Goal: Transaction & Acquisition: Purchase product/service

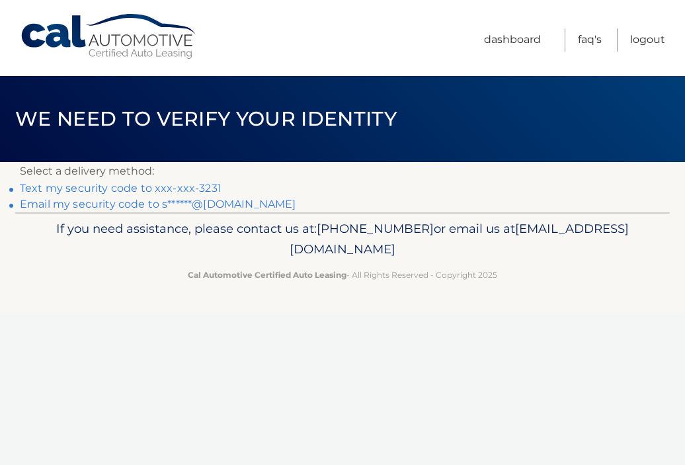
click at [200, 186] on link "Text my security code to xxx-xxx-3231" at bounding box center [121, 188] width 202 height 13
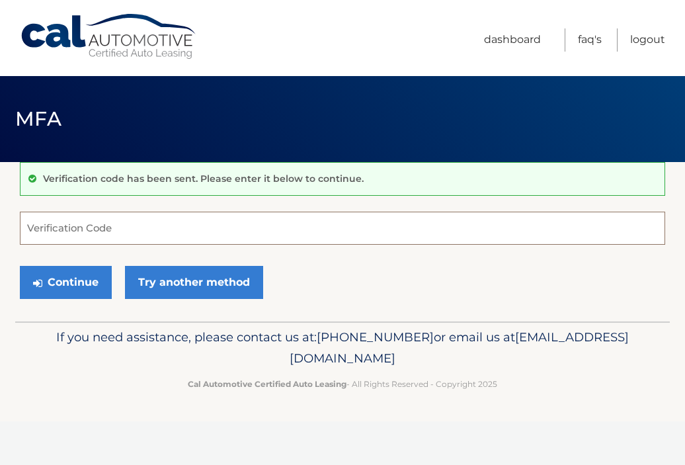
click at [81, 231] on input "Verification Code" at bounding box center [342, 228] width 645 height 33
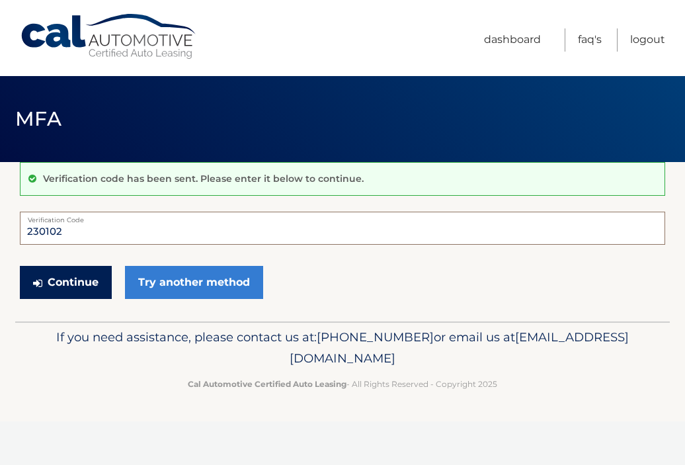
type input "230102"
click at [85, 282] on button "Continue" at bounding box center [66, 282] width 92 height 33
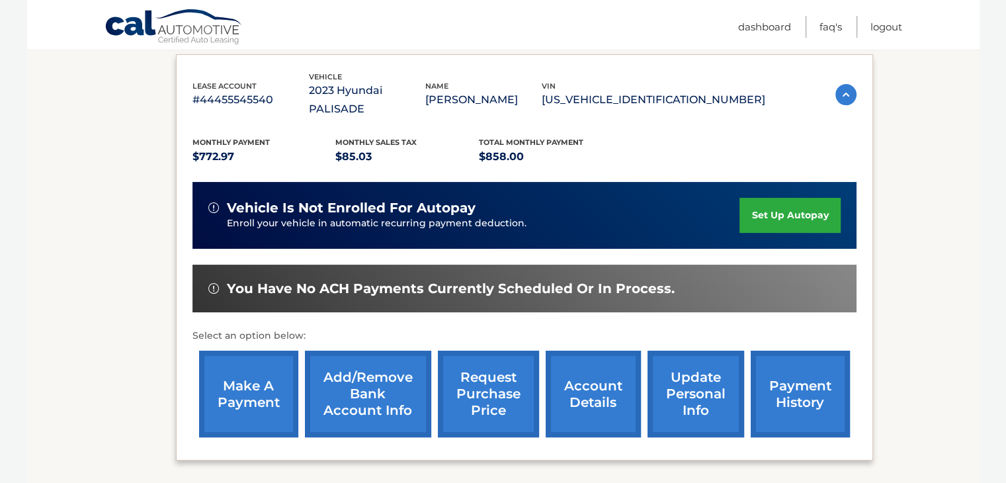
scroll to position [223, 0]
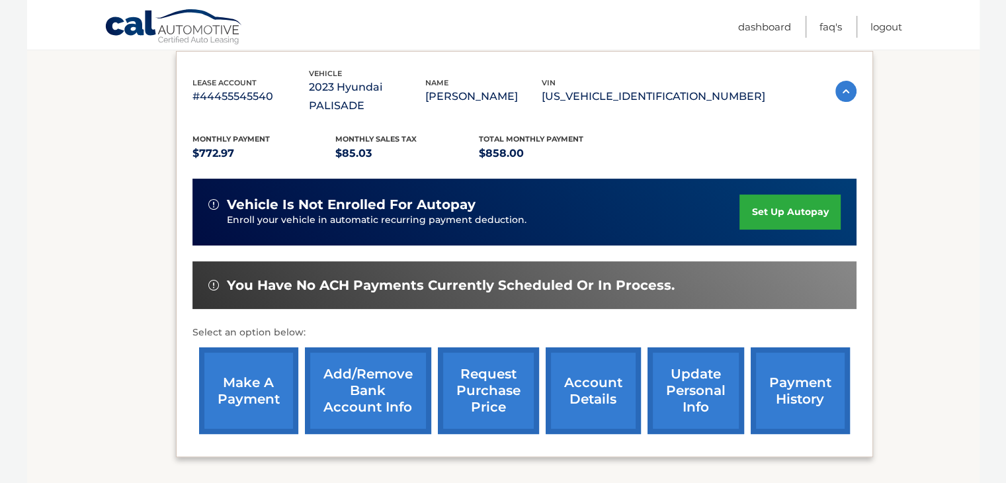
click at [266, 356] on link "make a payment" at bounding box center [248, 390] width 99 height 87
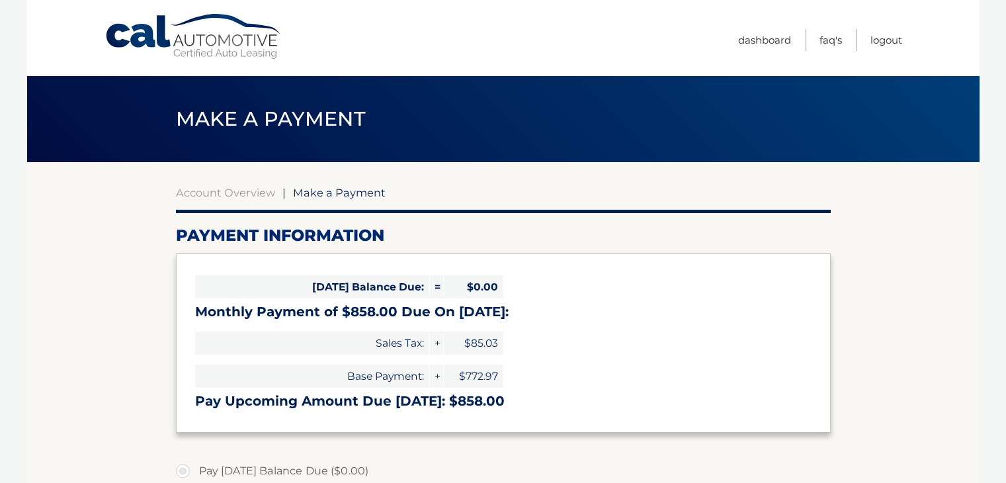
select select "NGRmNDFhZTMtZGZiNC00OWU3LTk3NGItZDg2MWE4OTQ4N2Qz"
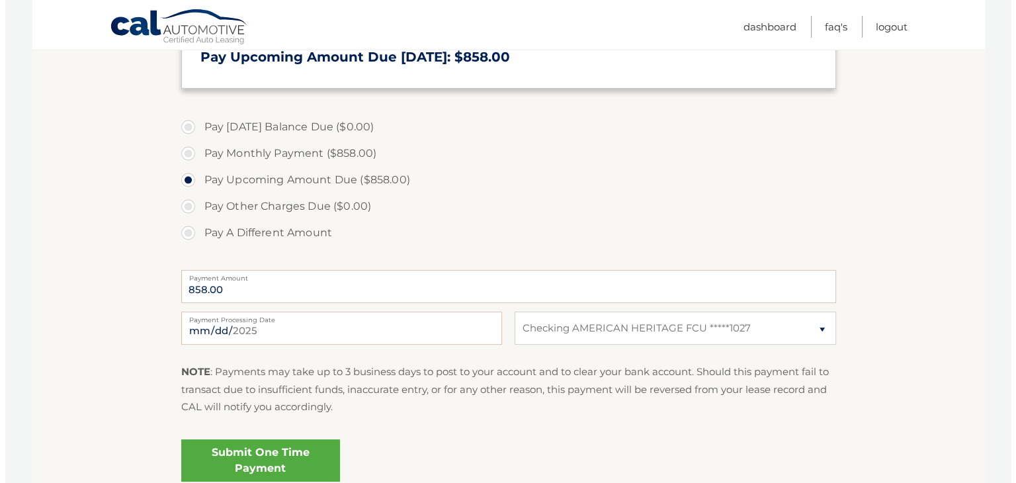
scroll to position [455, 0]
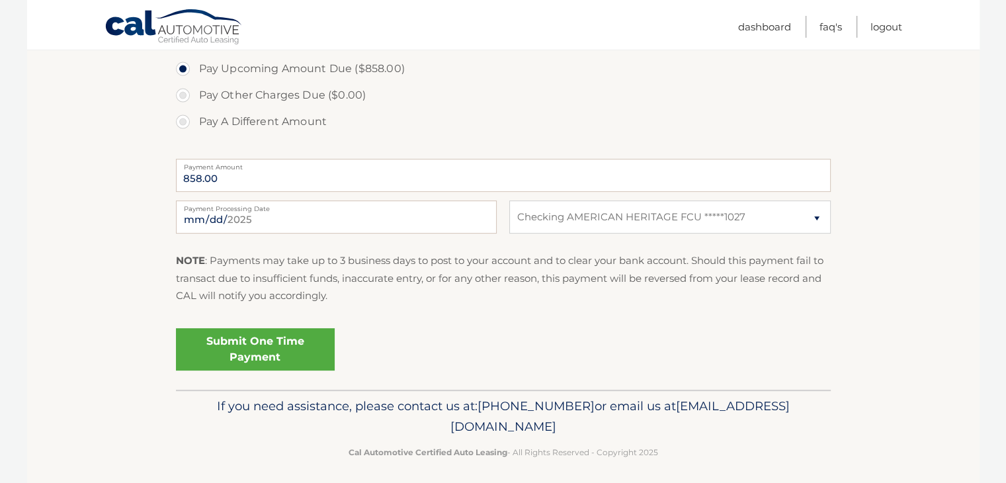
click at [260, 339] on link "Submit One Time Payment" at bounding box center [255, 349] width 159 height 42
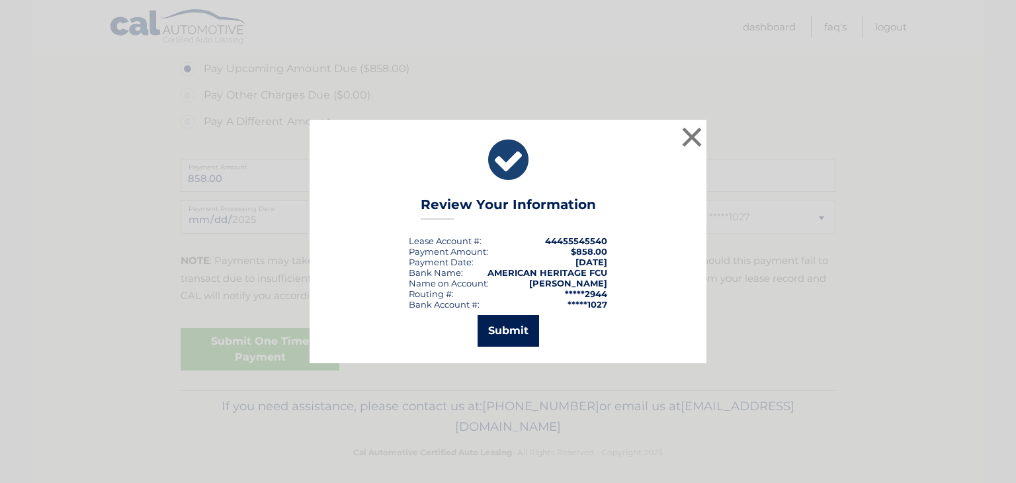
click at [534, 326] on button "Submit" at bounding box center [507, 331] width 61 height 32
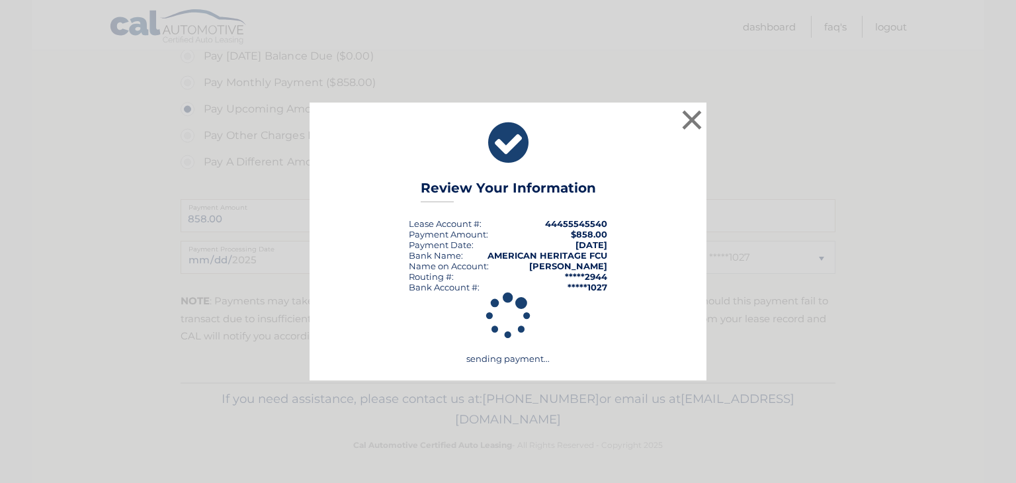
scroll to position [414, 0]
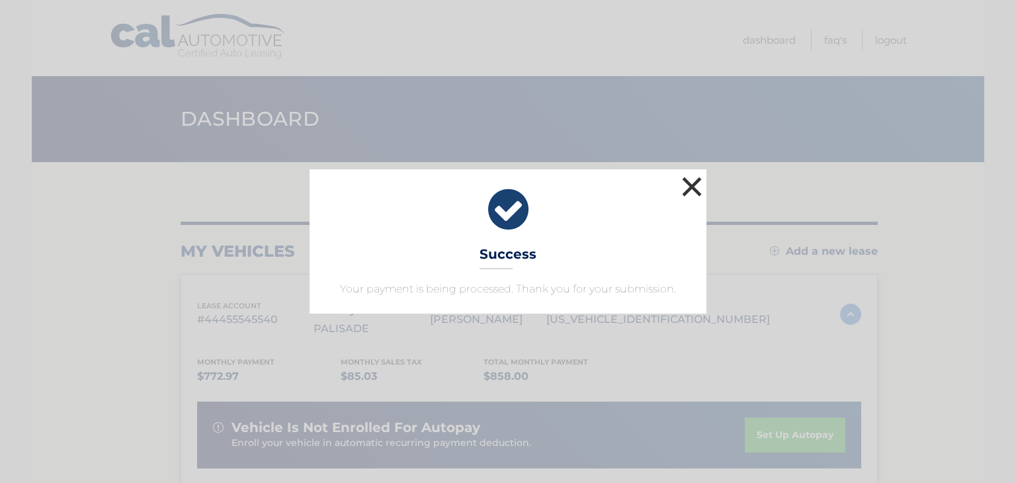
click at [690, 178] on button "×" at bounding box center [691, 186] width 26 height 26
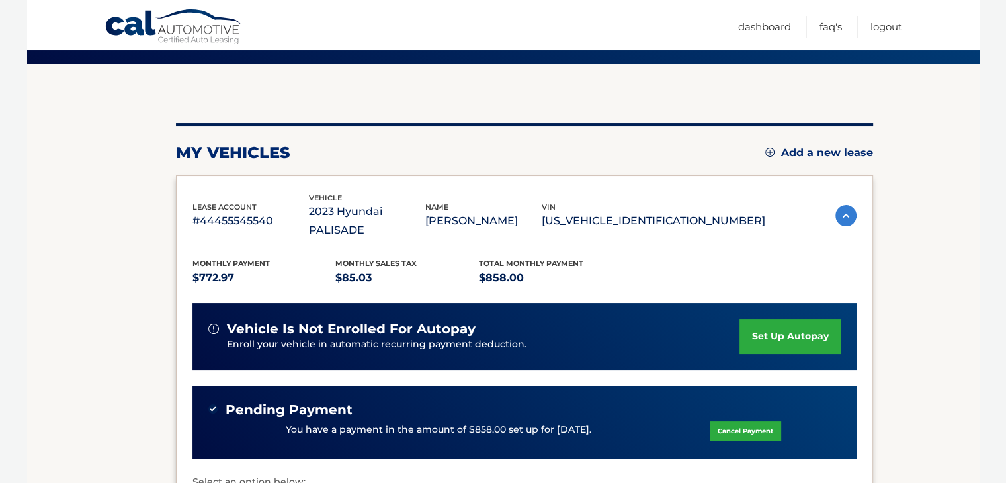
scroll to position [101, 0]
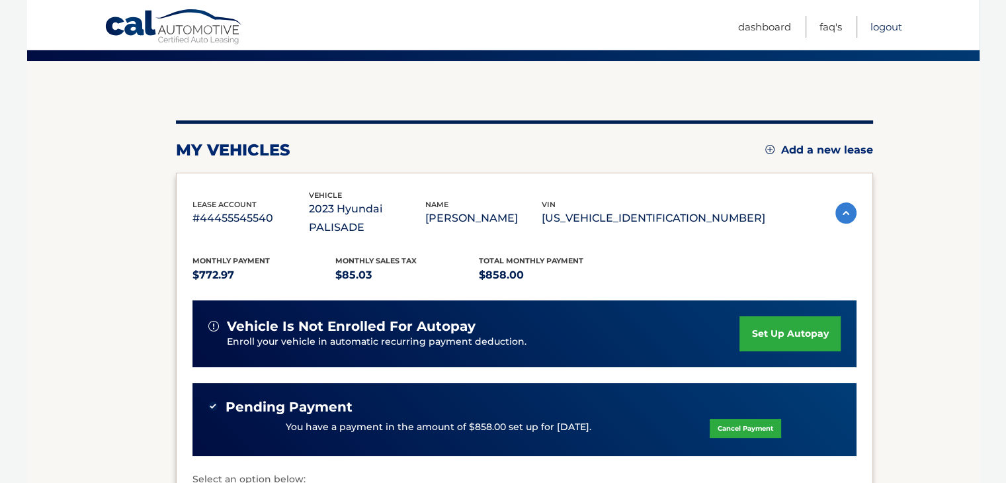
click at [883, 24] on link "Logout" at bounding box center [886, 27] width 32 height 22
